Goal: Transaction & Acquisition: Purchase product/service

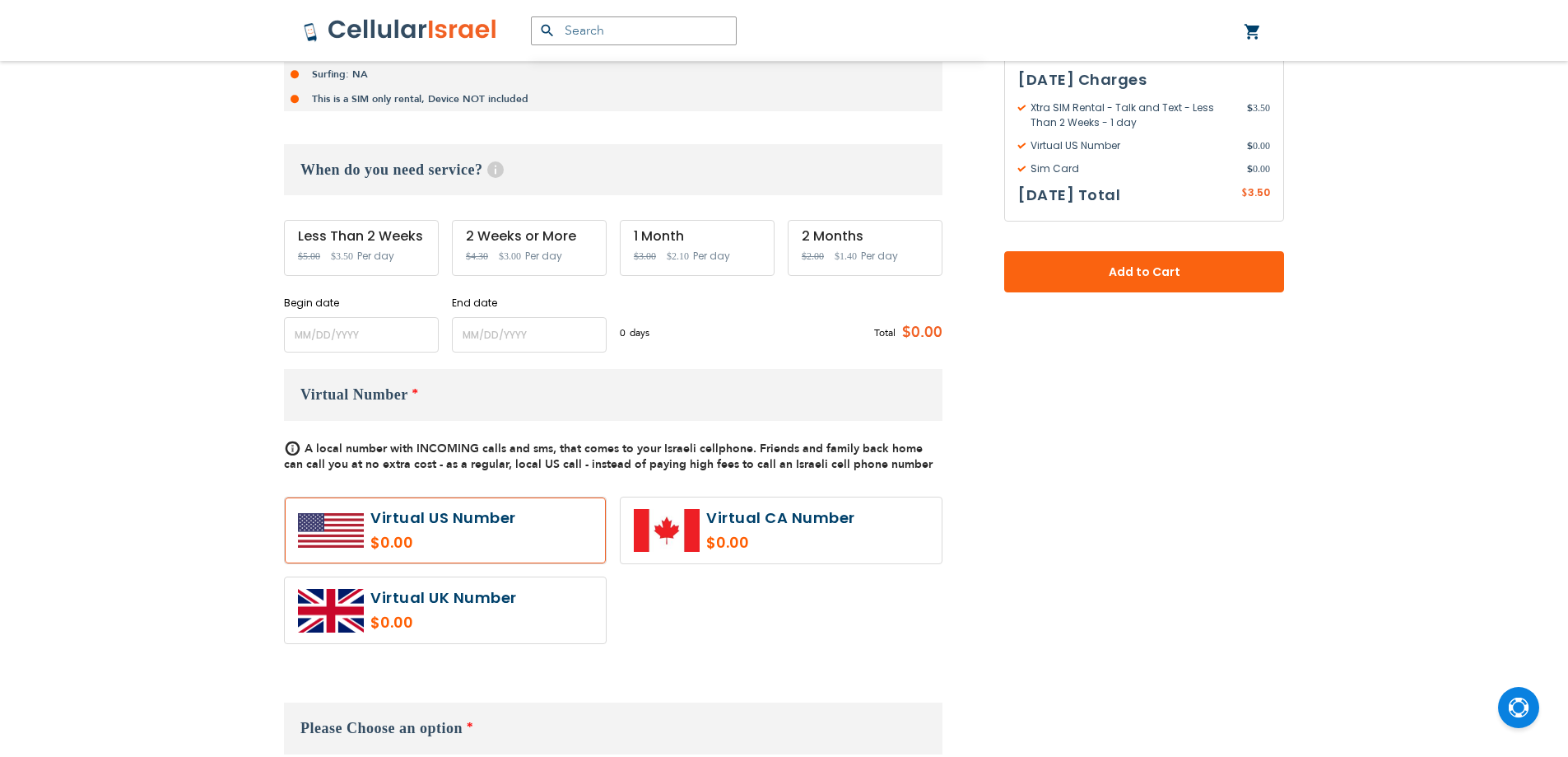
scroll to position [659, 0]
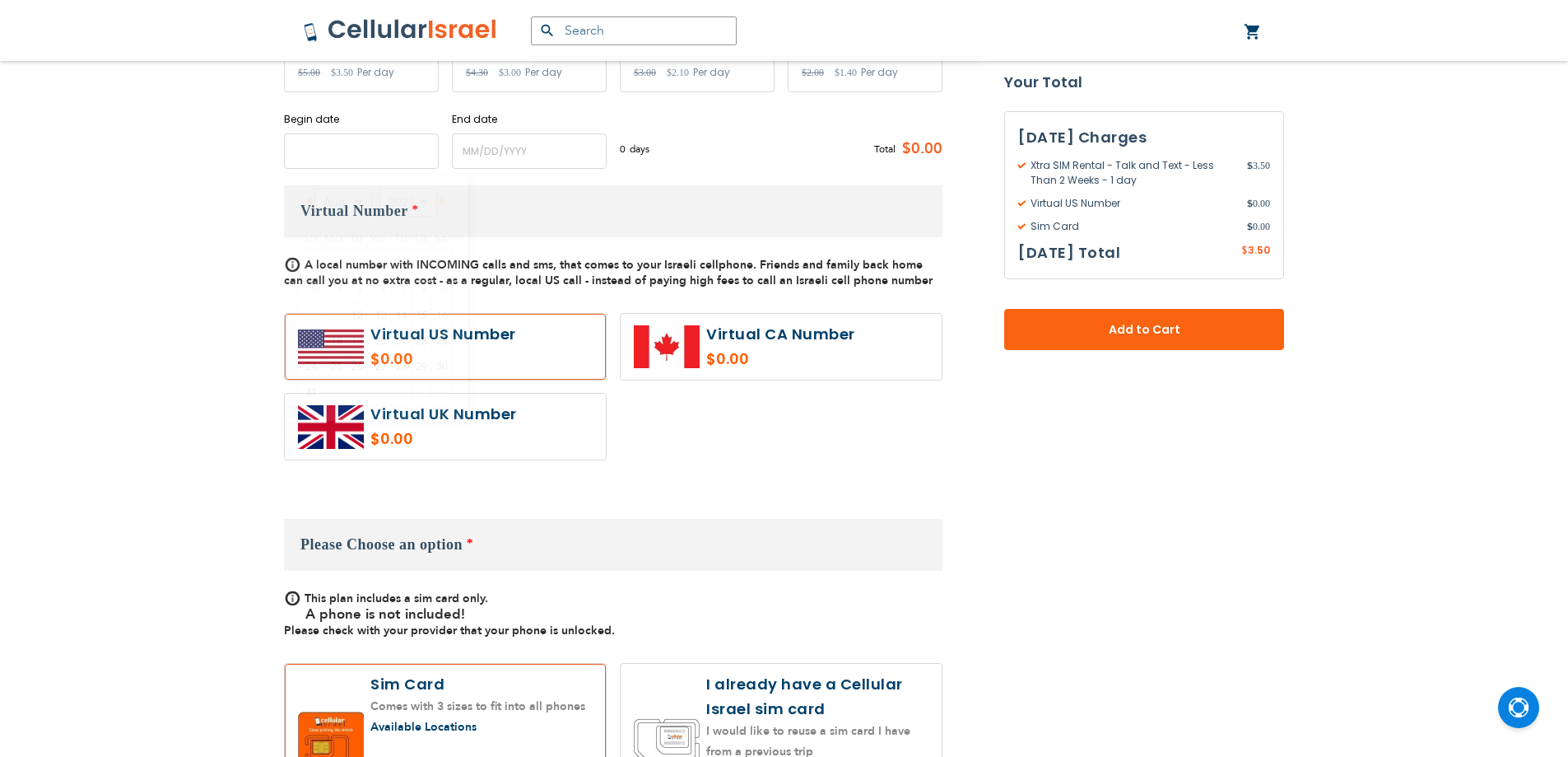
click at [386, 146] on input "name" at bounding box center [361, 151] width 154 height 36
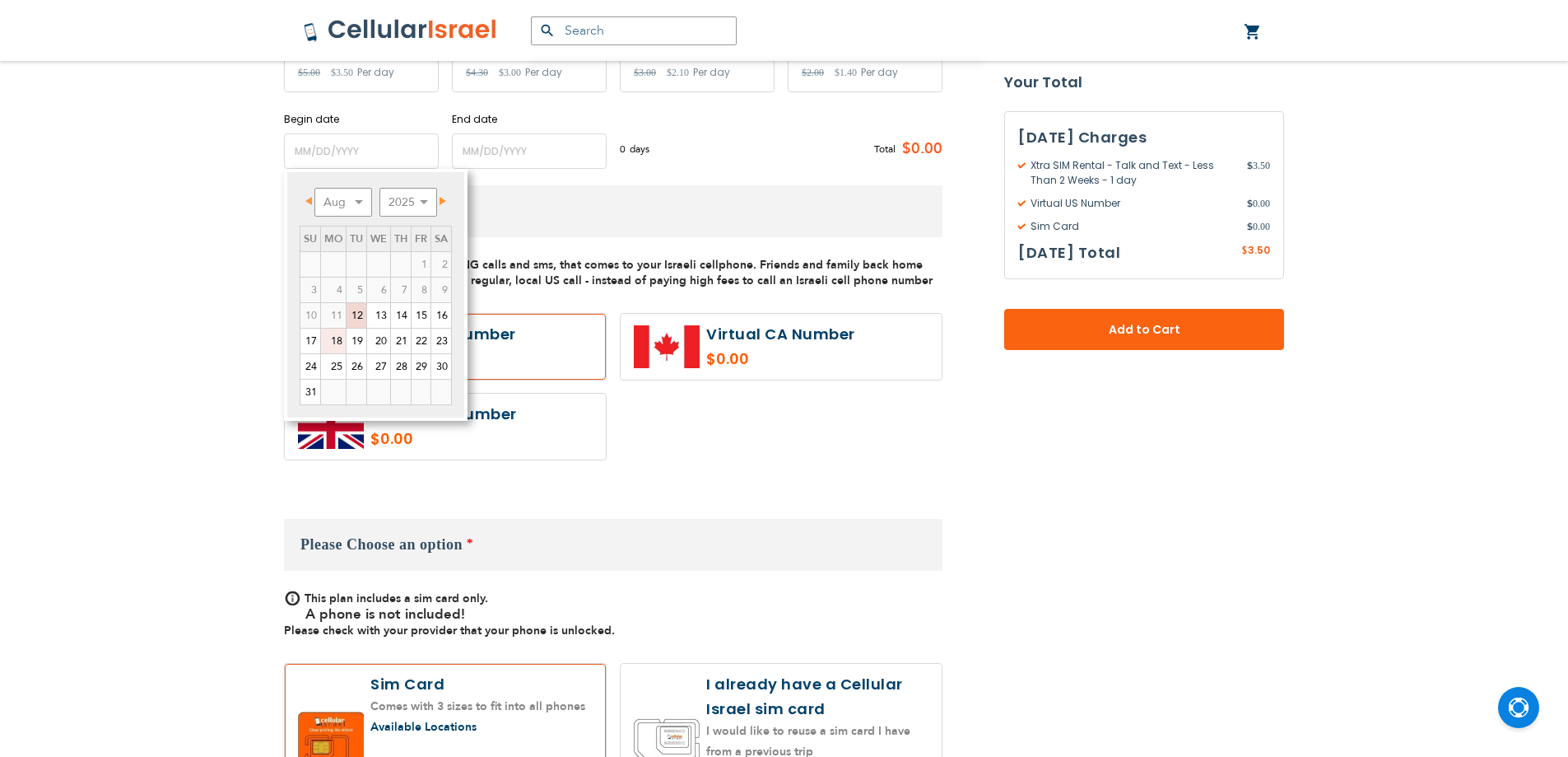
click at [327, 333] on link "18" at bounding box center [334, 341] width 25 height 25
type input "[DATE]"
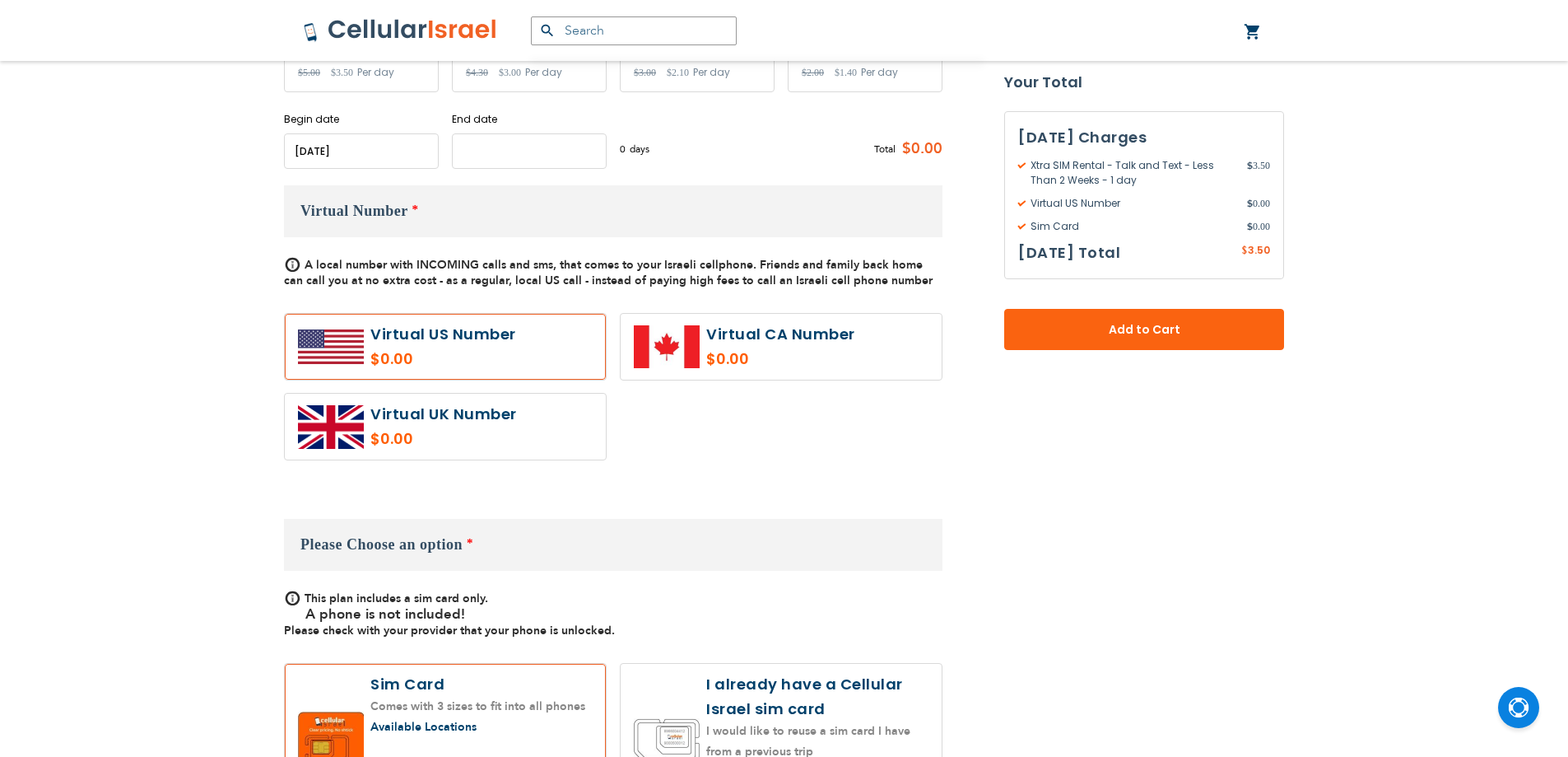
click at [493, 164] on input "name" at bounding box center [528, 151] width 154 height 36
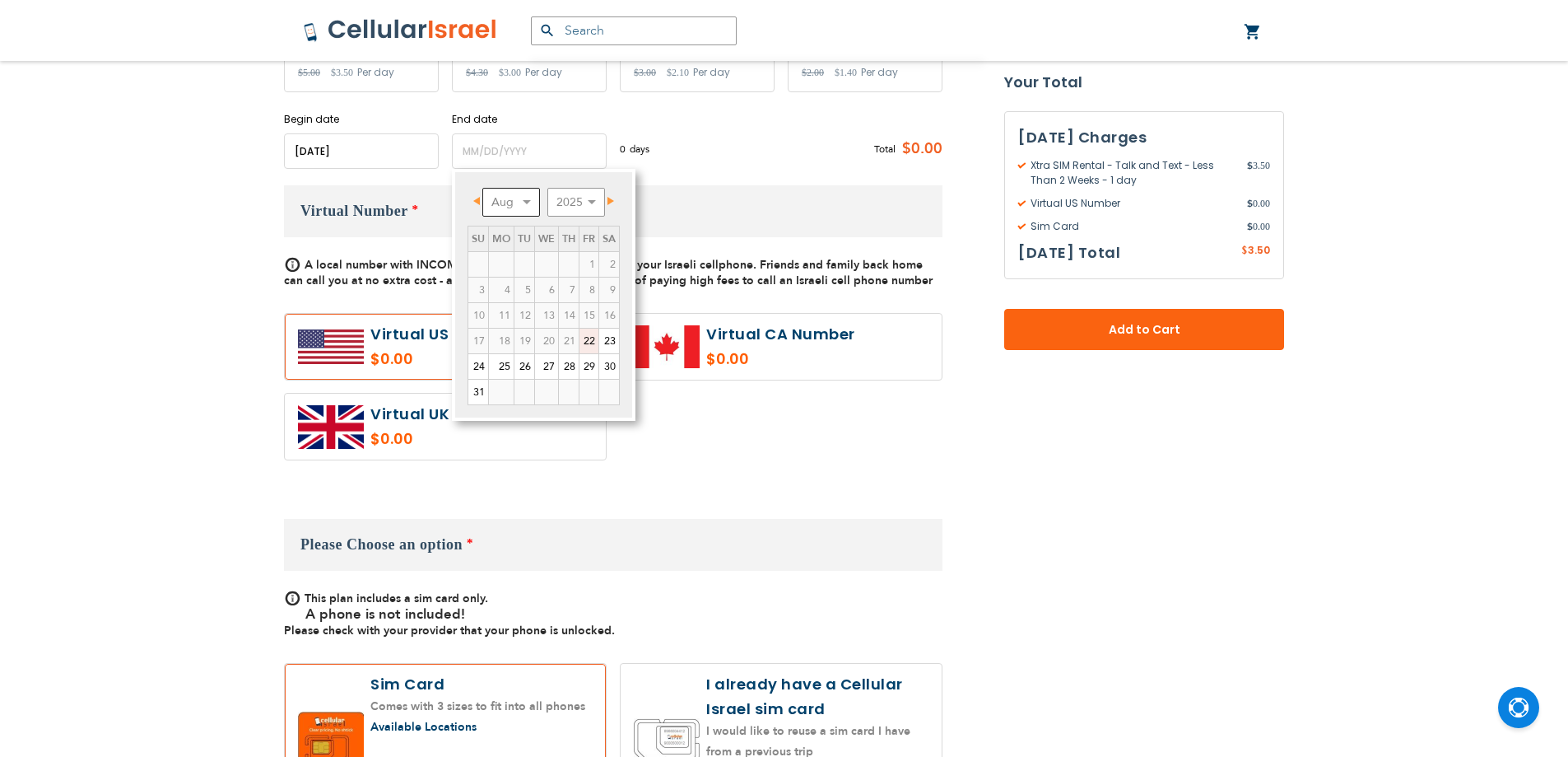
drag, startPoint x: 497, startPoint y: 193, endPoint x: 503, endPoint y: 214, distance: 21.8
click at [497, 195] on select "Aug Sep Oct Nov Dec" at bounding box center [511, 202] width 58 height 29
click at [522, 311] on link "16" at bounding box center [525, 315] width 20 height 25
type input "[DATE]"
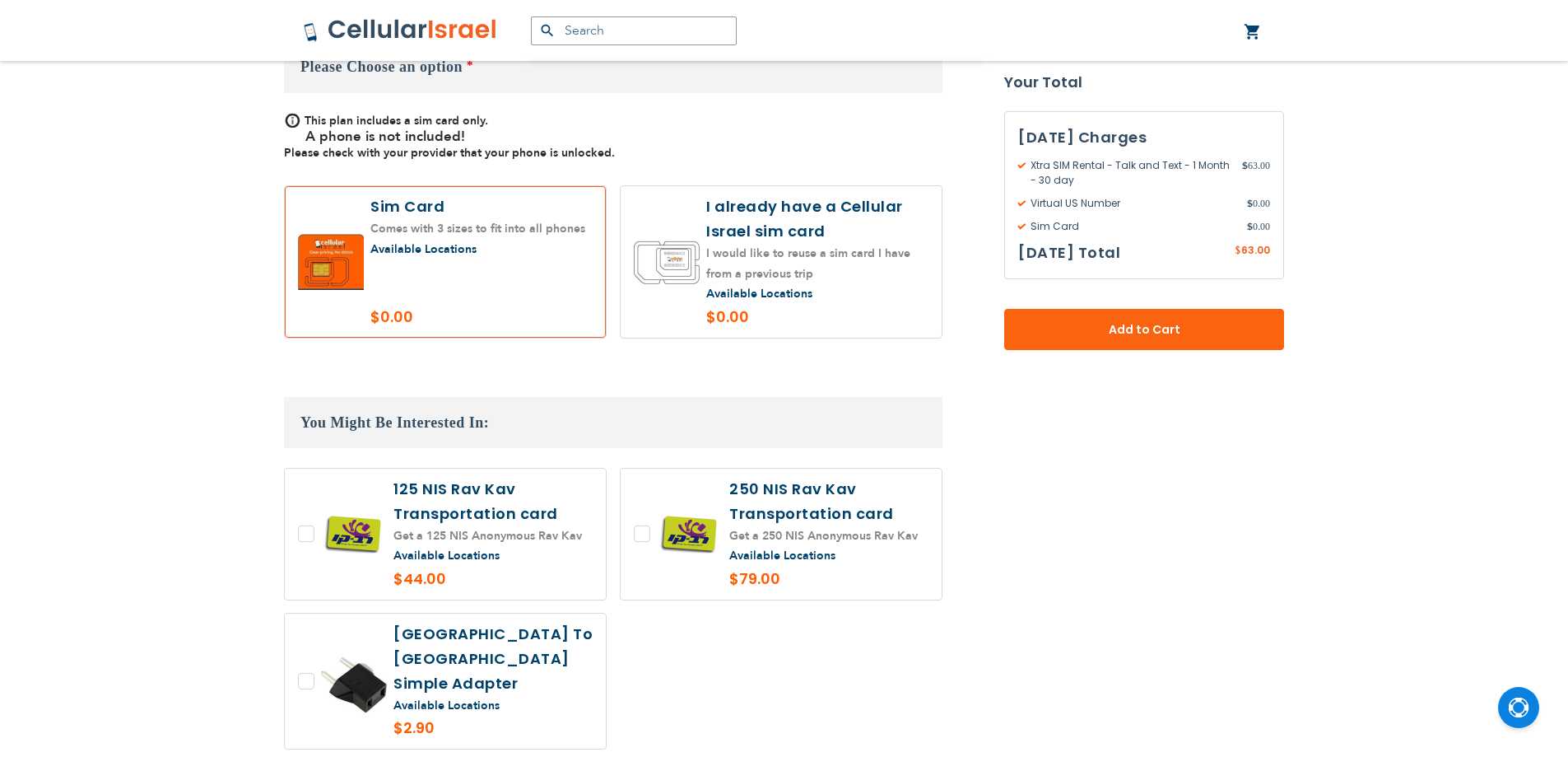
scroll to position [1235, 0]
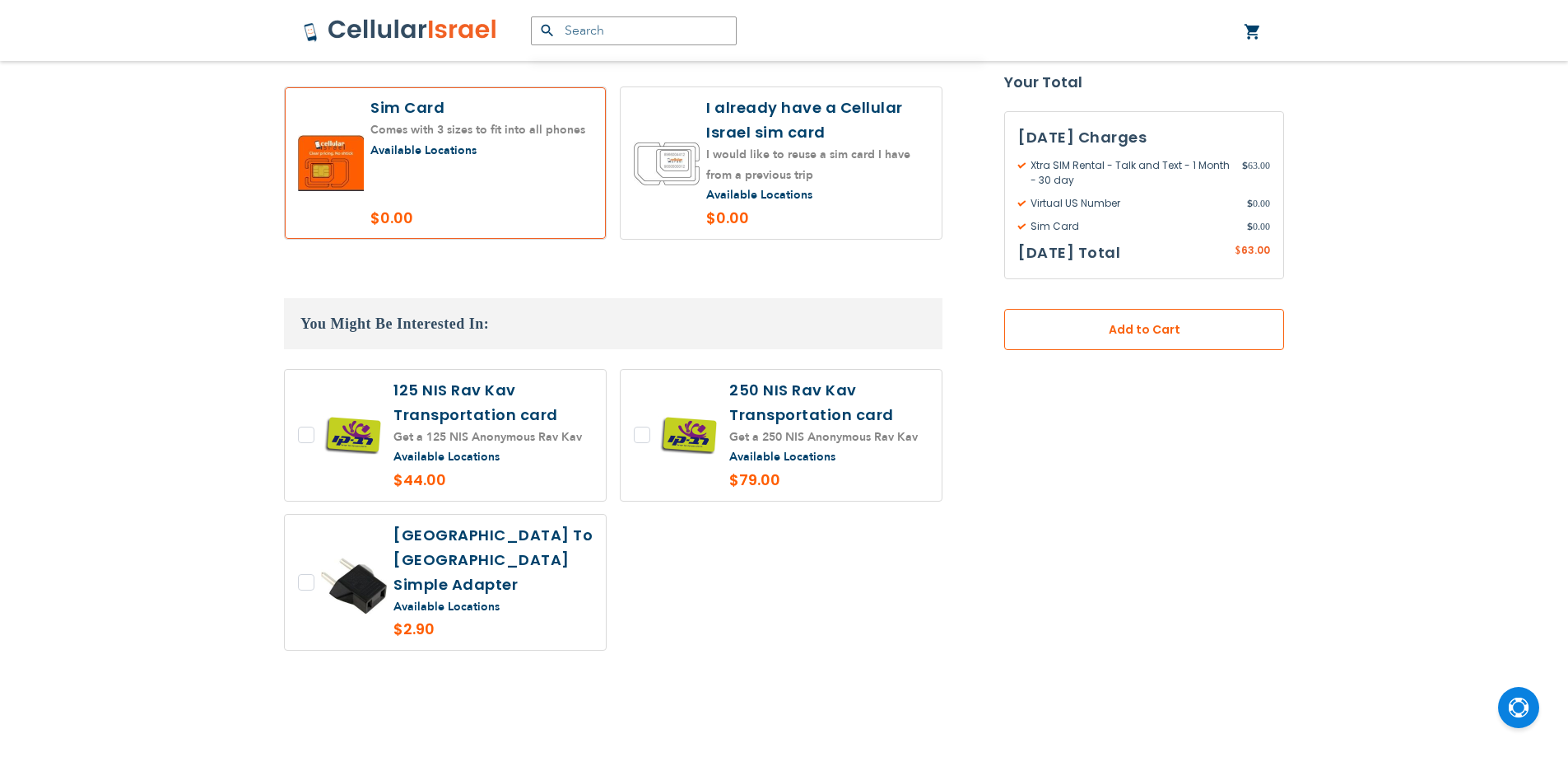
click at [1073, 328] on span "Add to Cart" at bounding box center [1144, 329] width 171 height 17
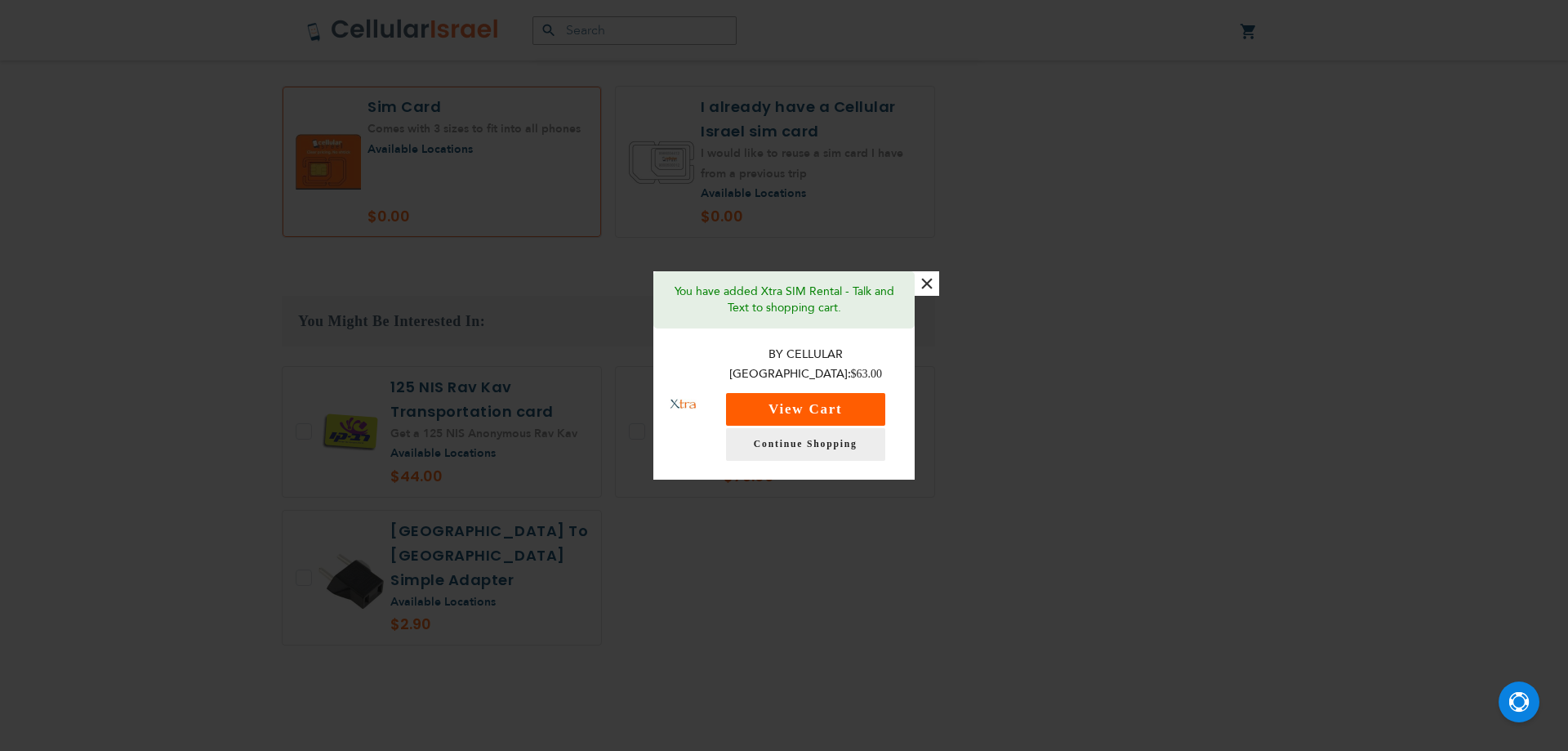
click at [767, 408] on button "View Cart" at bounding box center [806, 409] width 159 height 33
